Goal: Information Seeking & Learning: Learn about a topic

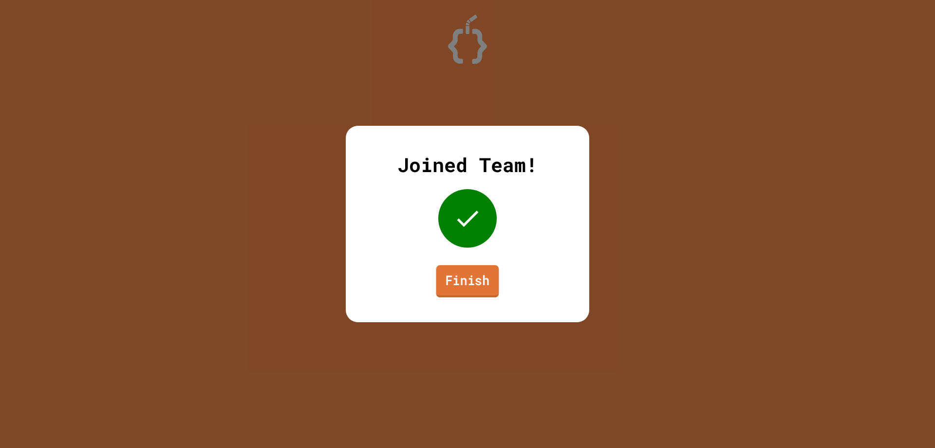
click at [470, 296] on link "Finish" at bounding box center [467, 281] width 63 height 32
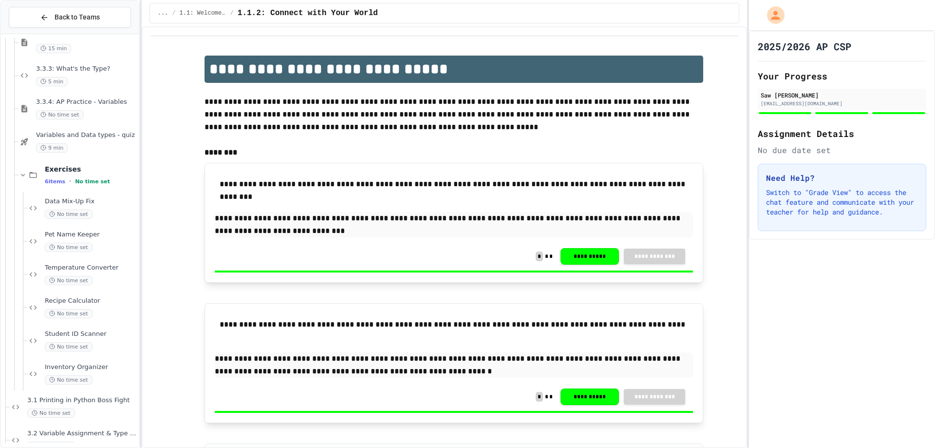
scroll to position [1826, 0]
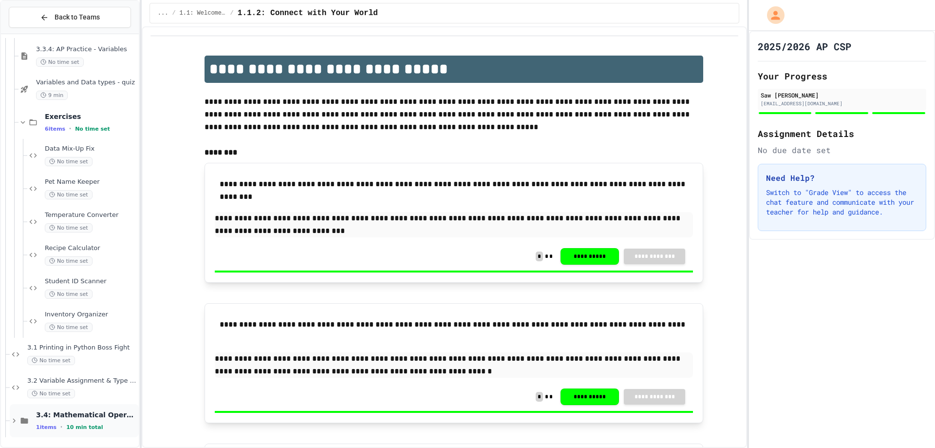
click at [92, 416] on span "3.4: Mathematical Operators" at bounding box center [86, 414] width 101 height 9
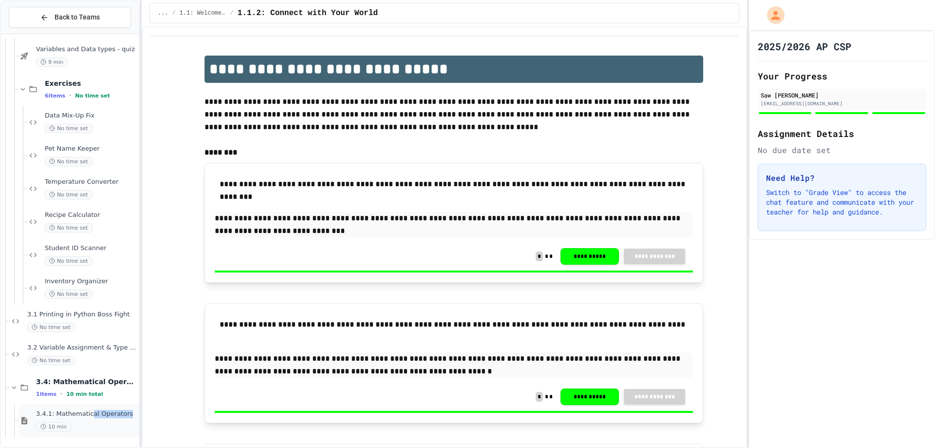
click at [89, 425] on div "3.4.1: Mathematical Operators 10 min" at bounding box center [86, 420] width 101 height 21
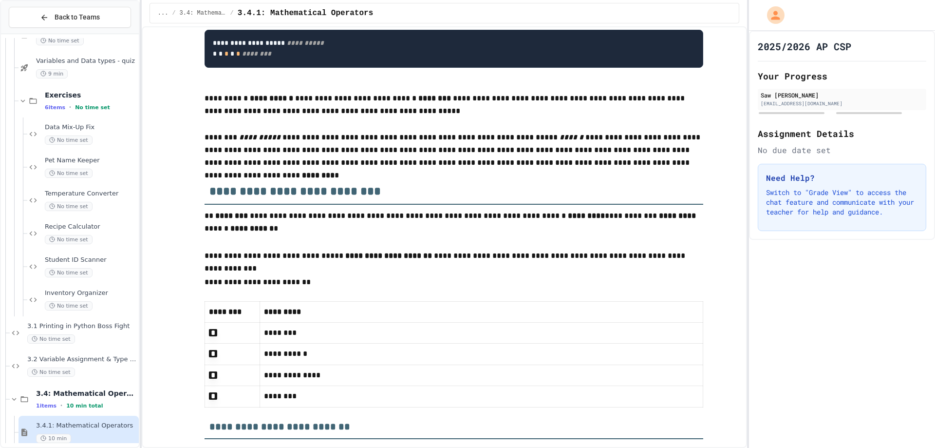
scroll to position [390, 0]
